Goal: Task Accomplishment & Management: Manage account settings

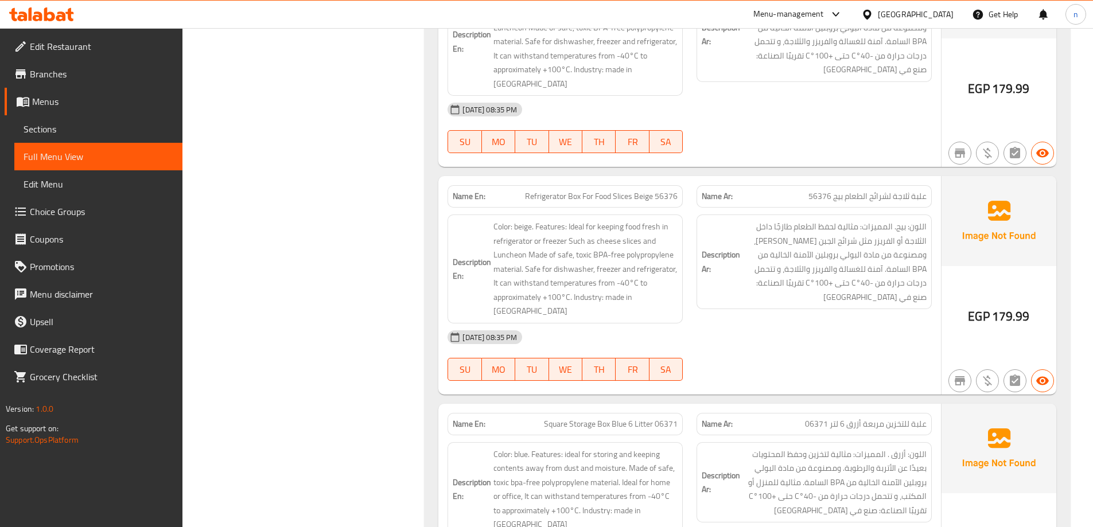
scroll to position [4131, 0]
click at [42, 68] on span "Branches" at bounding box center [101, 74] width 143 height 14
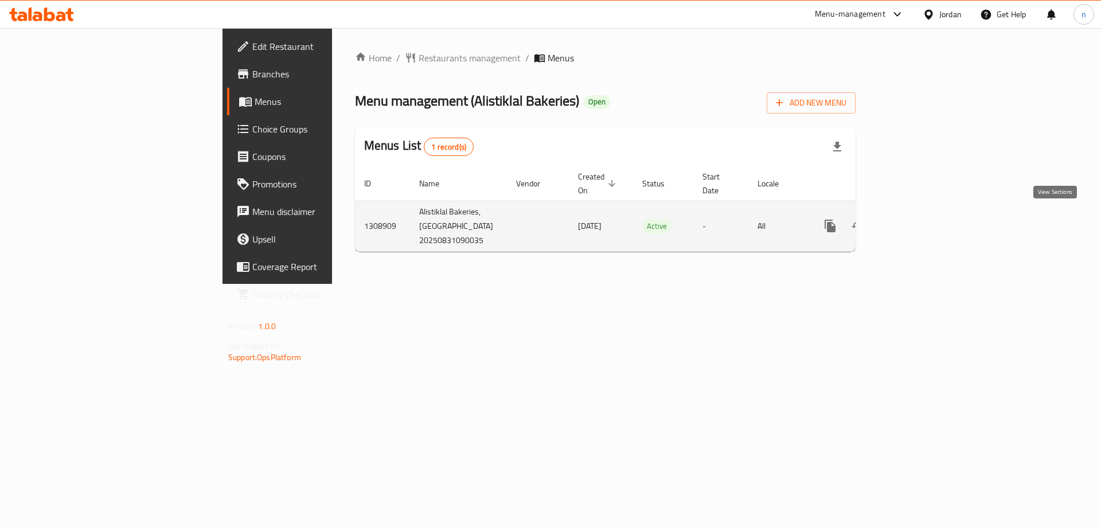
click at [920, 219] on icon "enhanced table" at bounding box center [913, 226] width 14 height 14
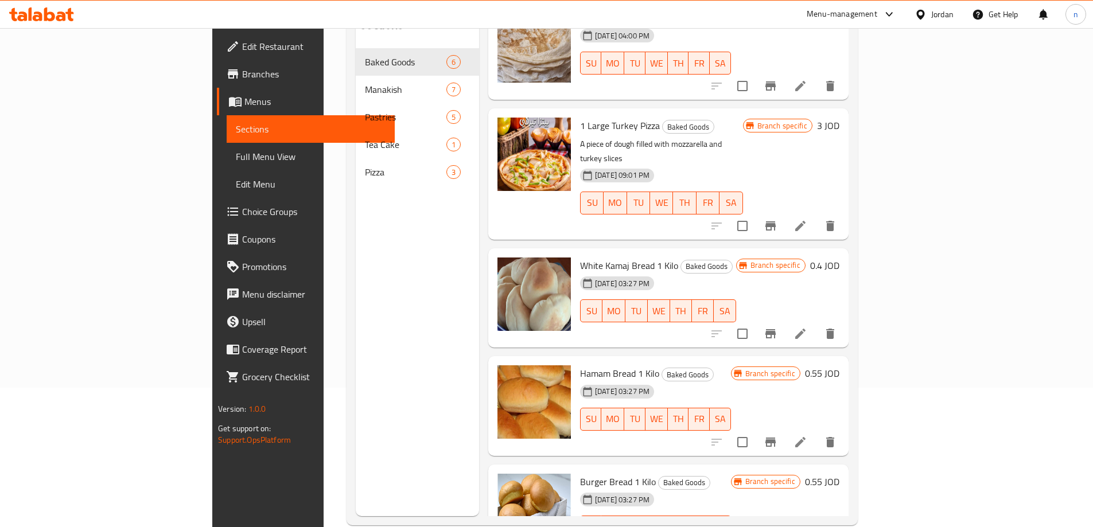
scroll to position [161, 0]
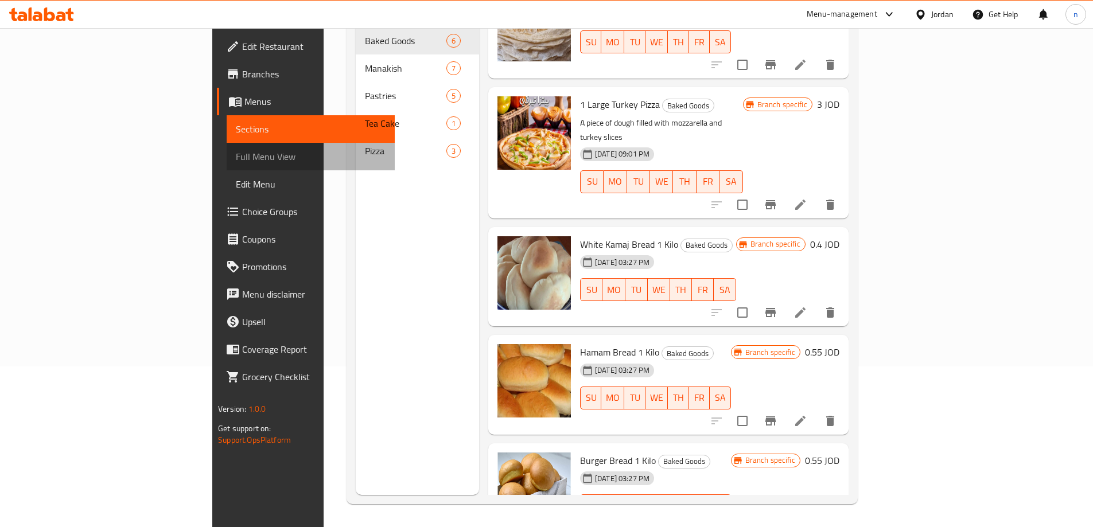
click at [236, 153] on span "Full Menu View" at bounding box center [311, 157] width 150 height 14
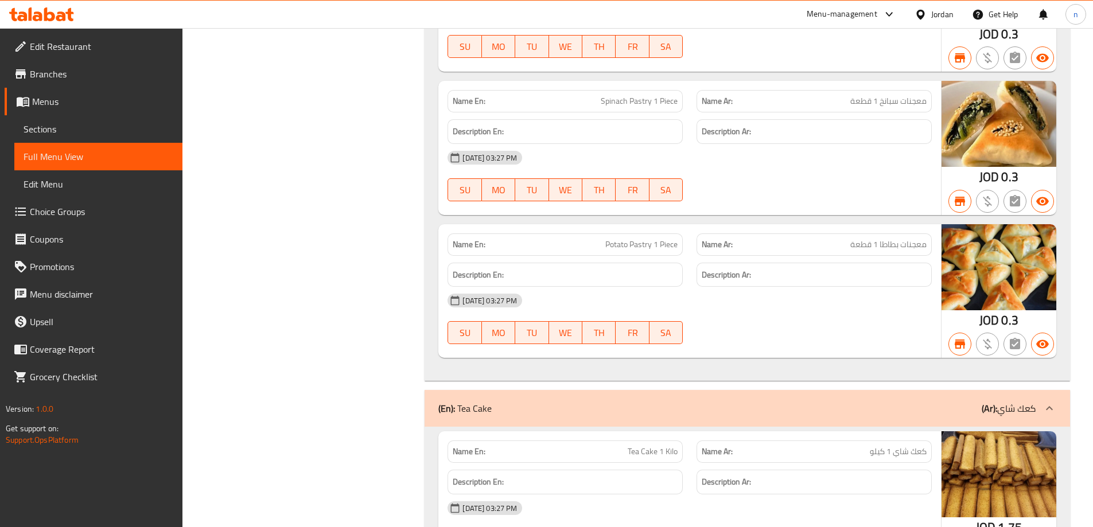
scroll to position [2868, 0]
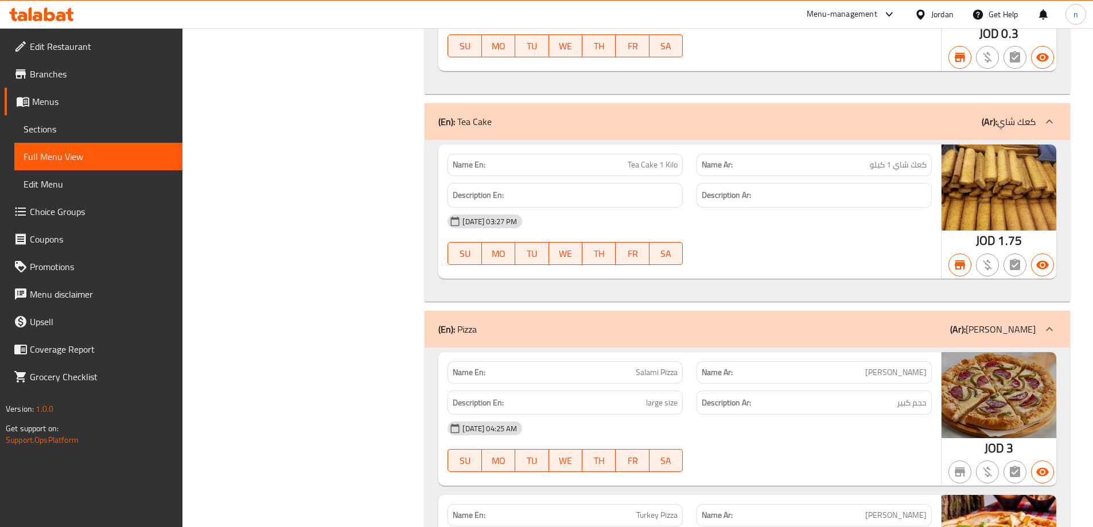
click at [918, 159] on span "كعك شاي 1 كيلو" at bounding box center [898, 165] width 57 height 12
click at [917, 159] on span "كعك شاي 1 كيلو" at bounding box center [898, 165] width 57 height 12
copy span "كعك"
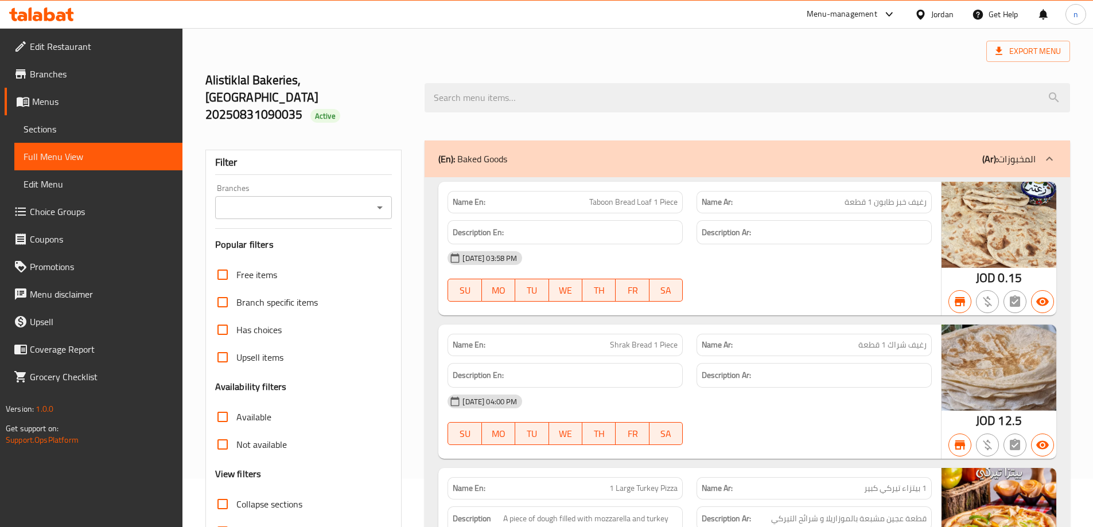
scroll to position [115, 0]
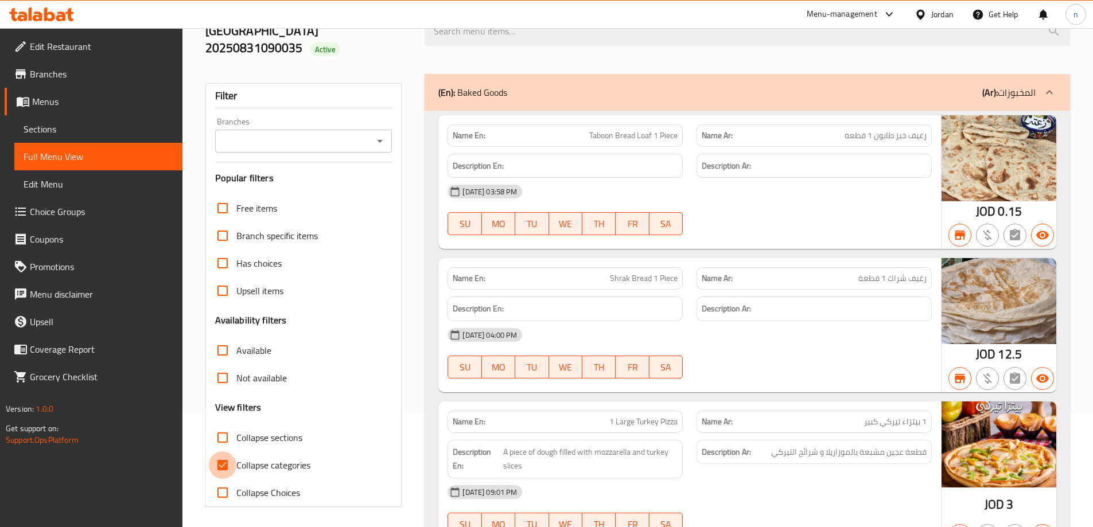
click at [230, 451] on input "Collapse categories" at bounding box center [223, 465] width 28 height 28
checkbox input "false"
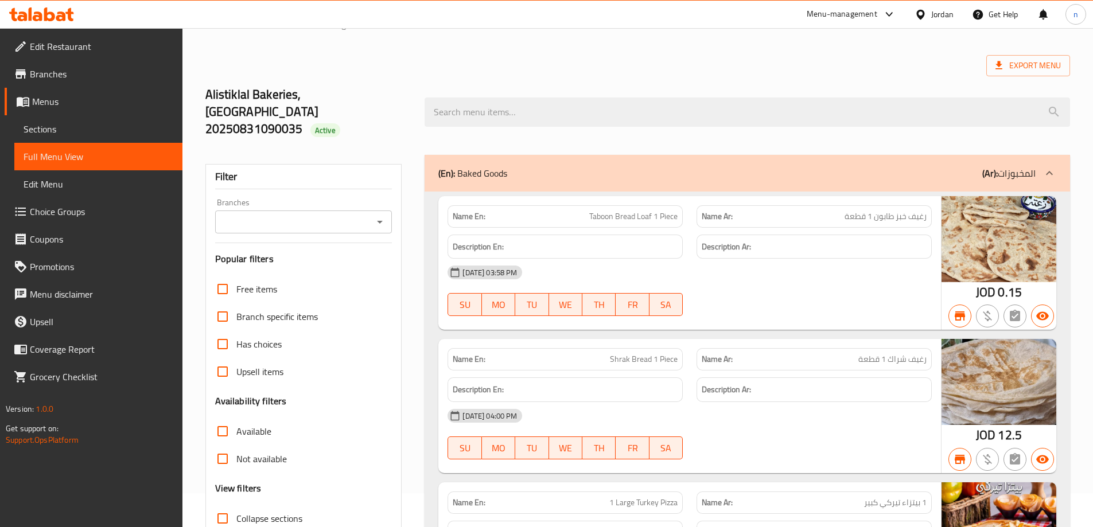
scroll to position [0, 0]
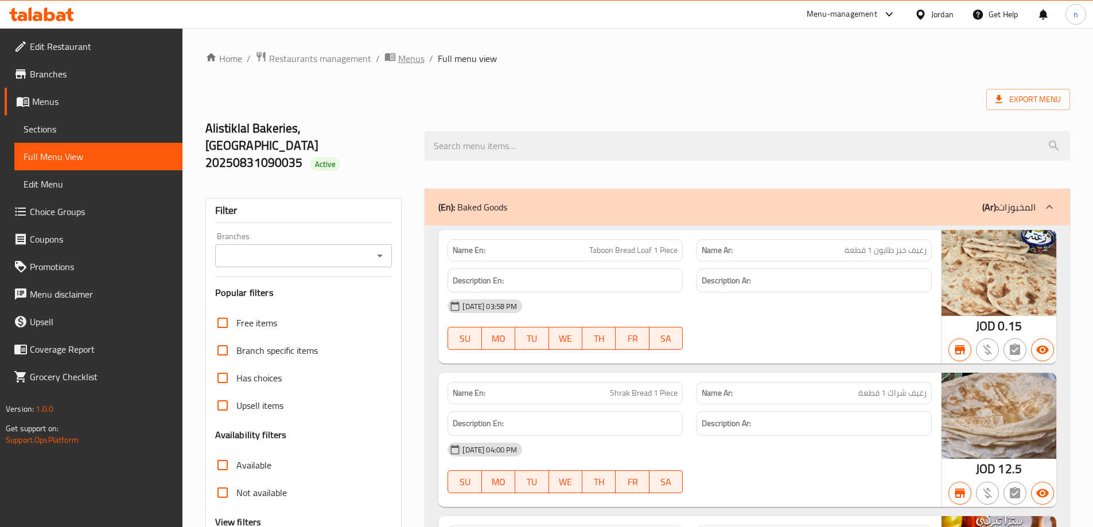
click at [399, 53] on span "Menus" at bounding box center [411, 59] width 26 height 14
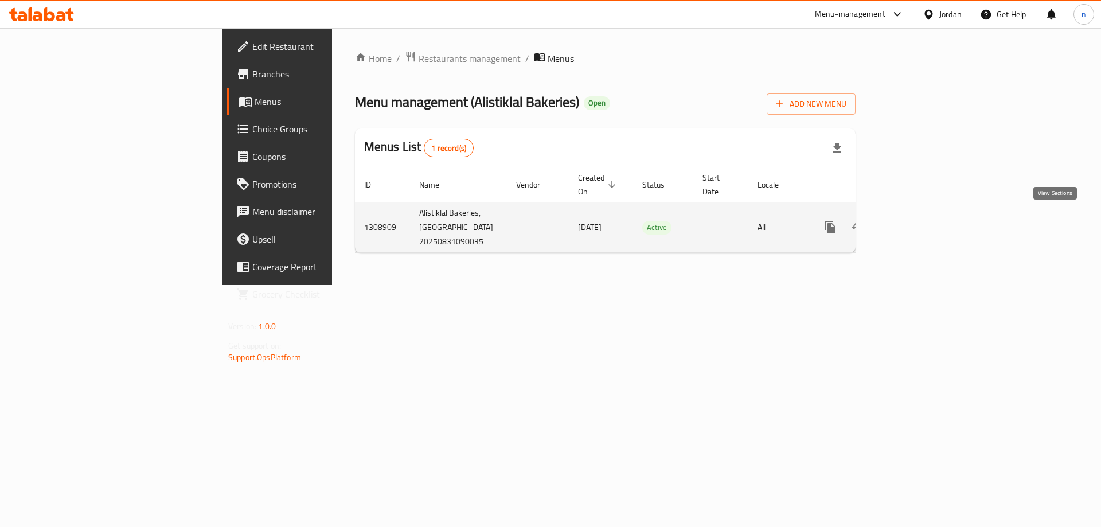
click at [920, 220] on icon "enhanced table" at bounding box center [913, 227] width 14 height 14
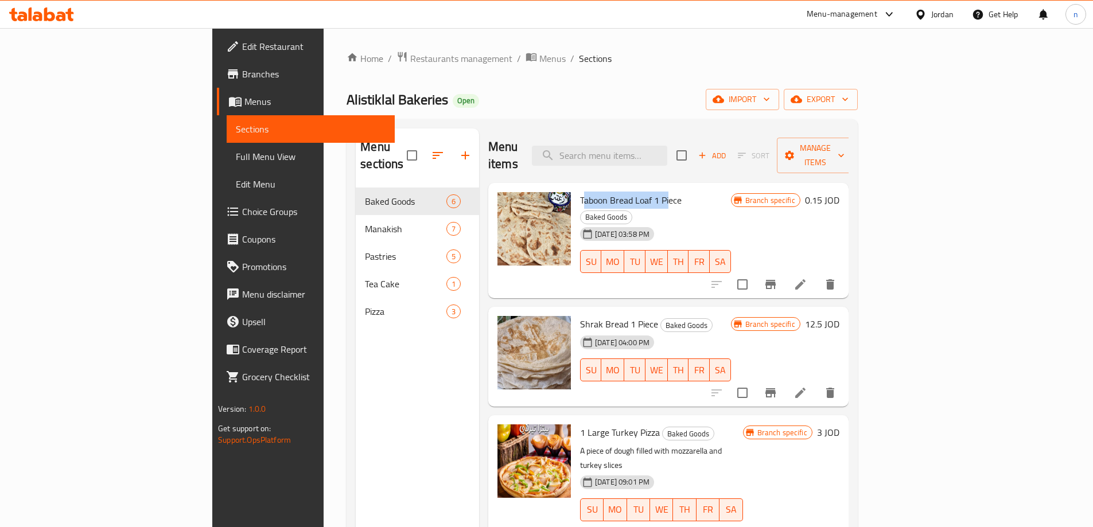
drag, startPoint x: 532, startPoint y: 185, endPoint x: 616, endPoint y: 184, distance: 83.8
click at [616, 192] on span "Taboon Bread Loaf 1 Piece" at bounding box center [631, 200] width 102 height 17
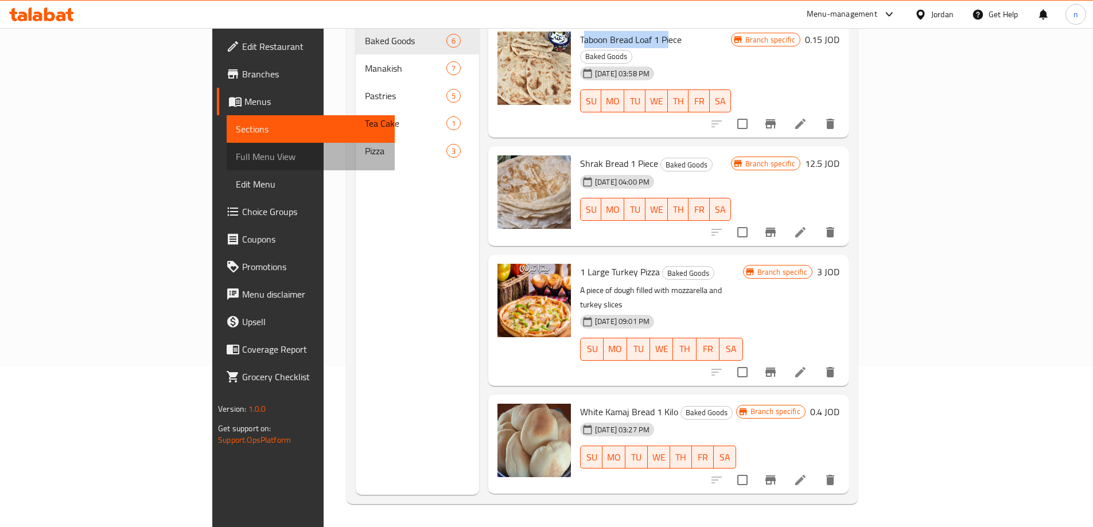
click at [236, 162] on span "Full Menu View" at bounding box center [311, 157] width 150 height 14
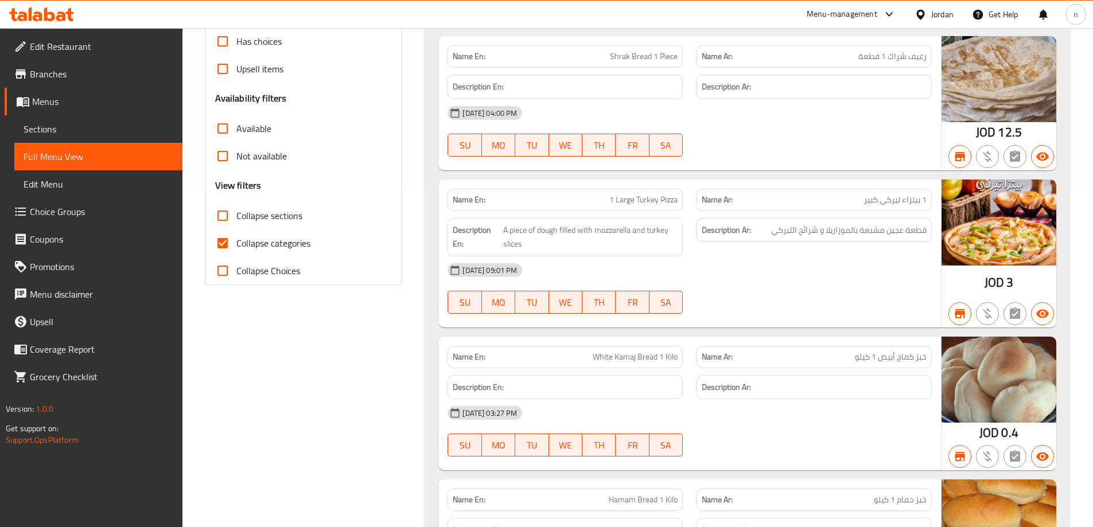
scroll to position [341, 0]
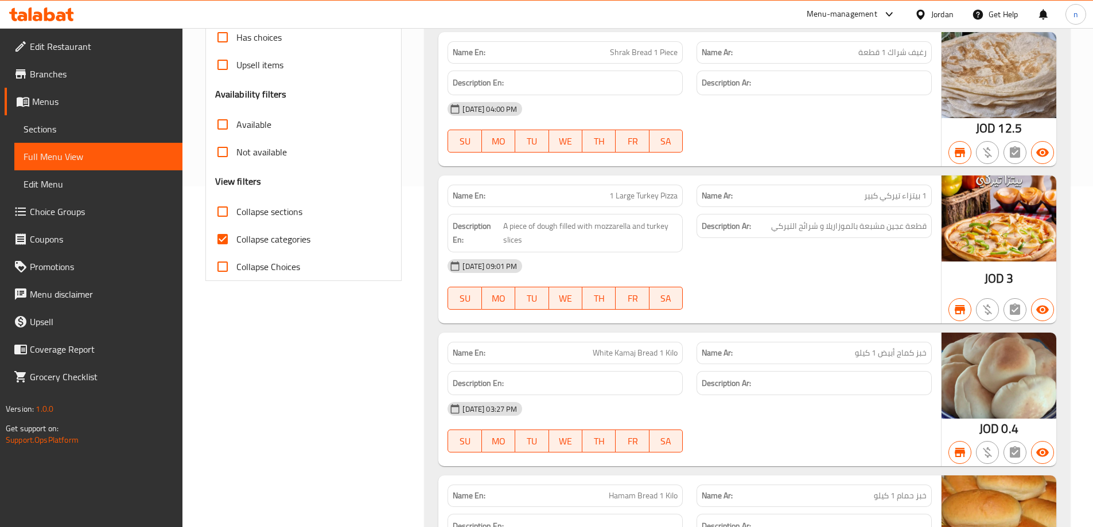
click at [229, 225] on input "Collapse categories" at bounding box center [223, 239] width 28 height 28
checkbox input "false"
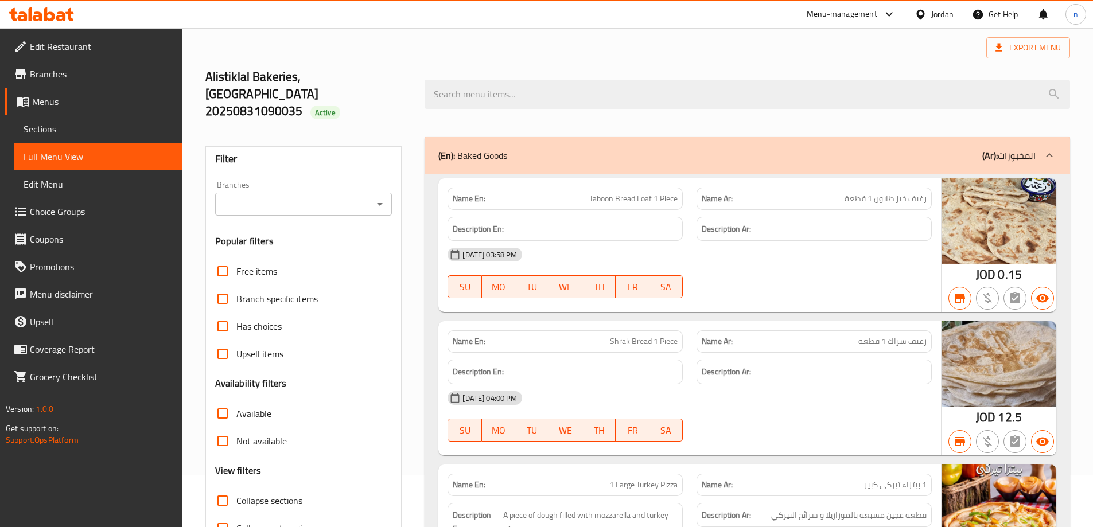
scroll to position [0, 0]
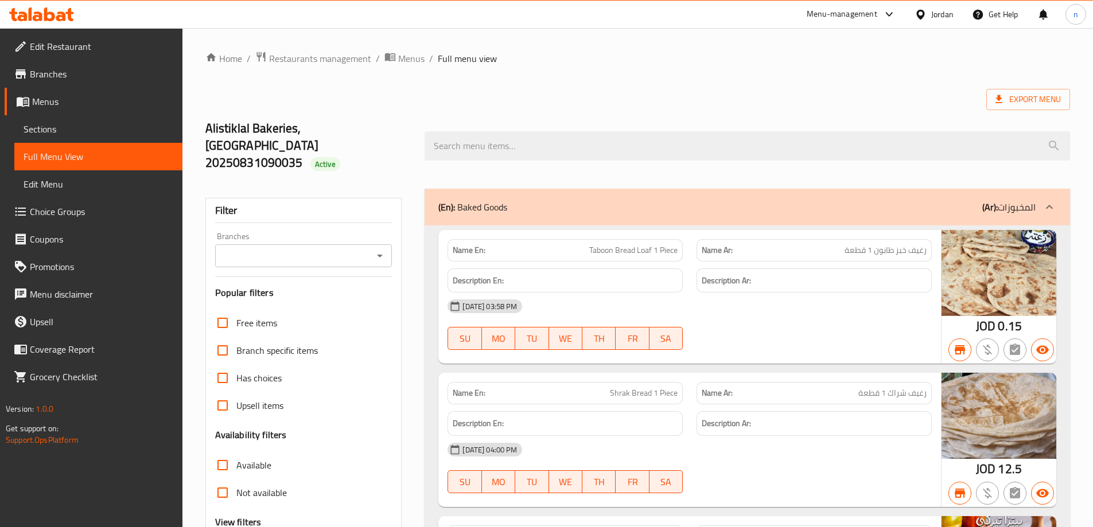
click at [88, 72] on span "Branches" at bounding box center [101, 74] width 143 height 14
